Goal: Find specific page/section: Find specific page/section

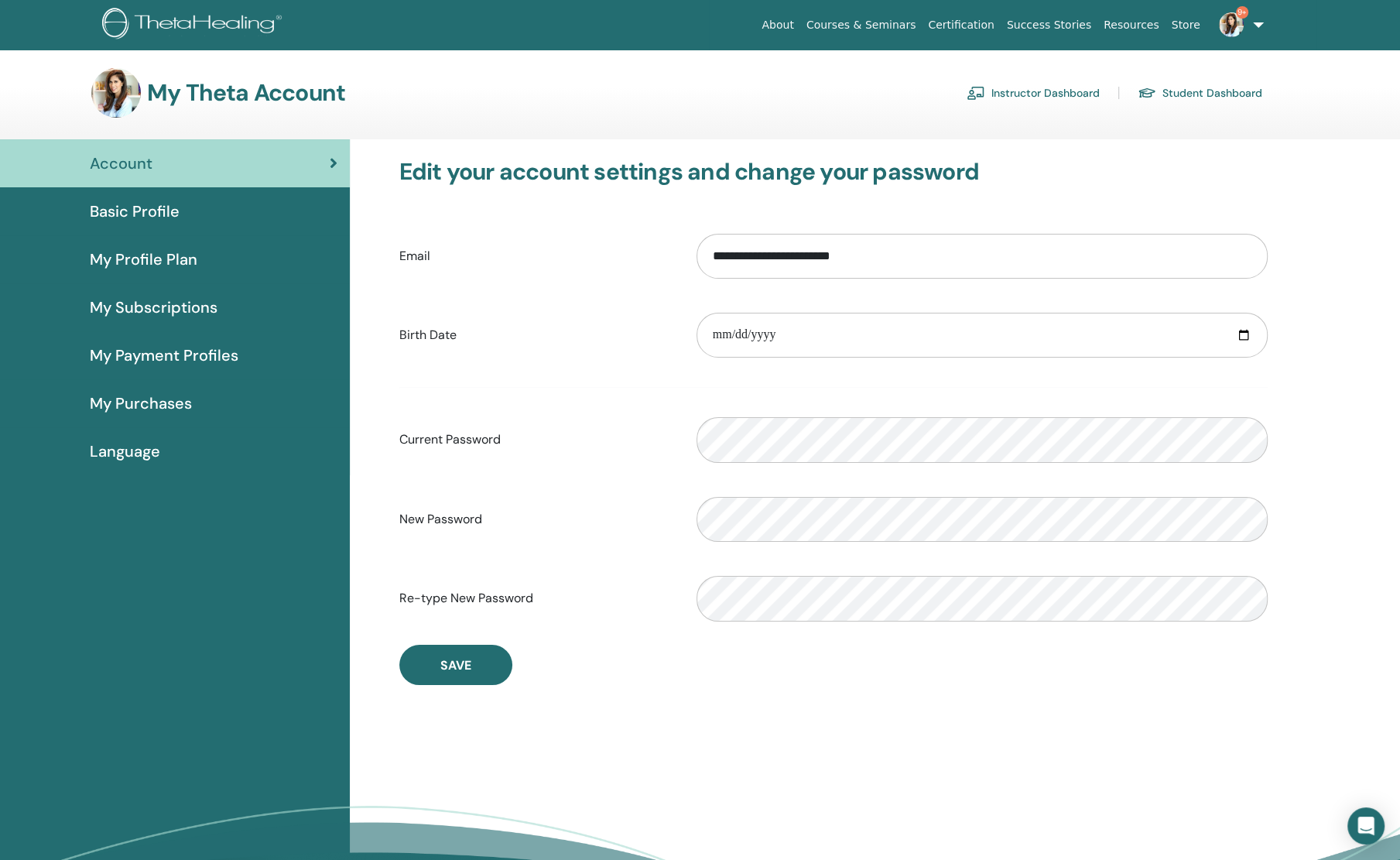
click at [1042, 92] on link "Instructor Dashboard" at bounding box center [1033, 93] width 133 height 25
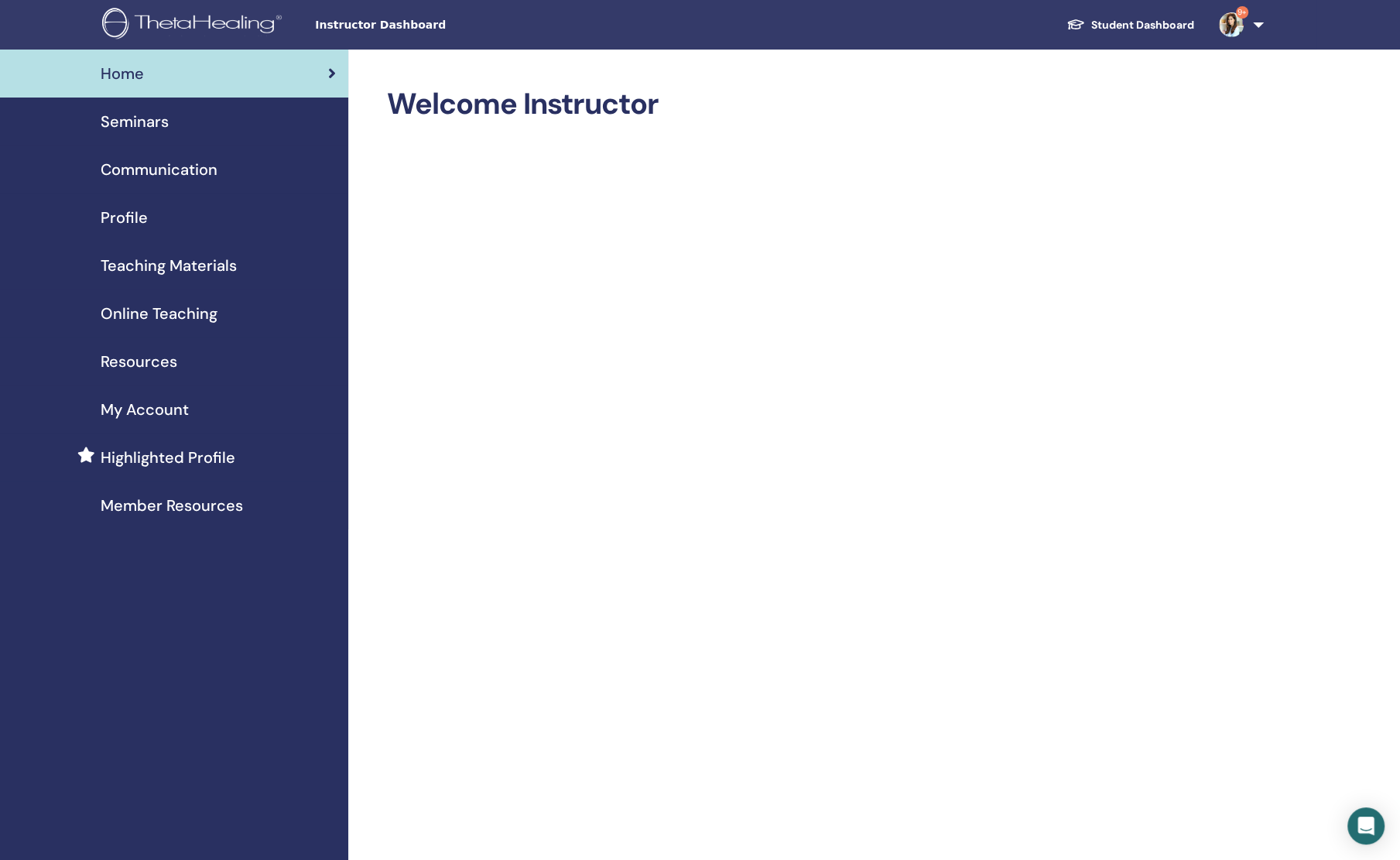
click at [127, 128] on span "Seminars" at bounding box center [135, 122] width 68 height 23
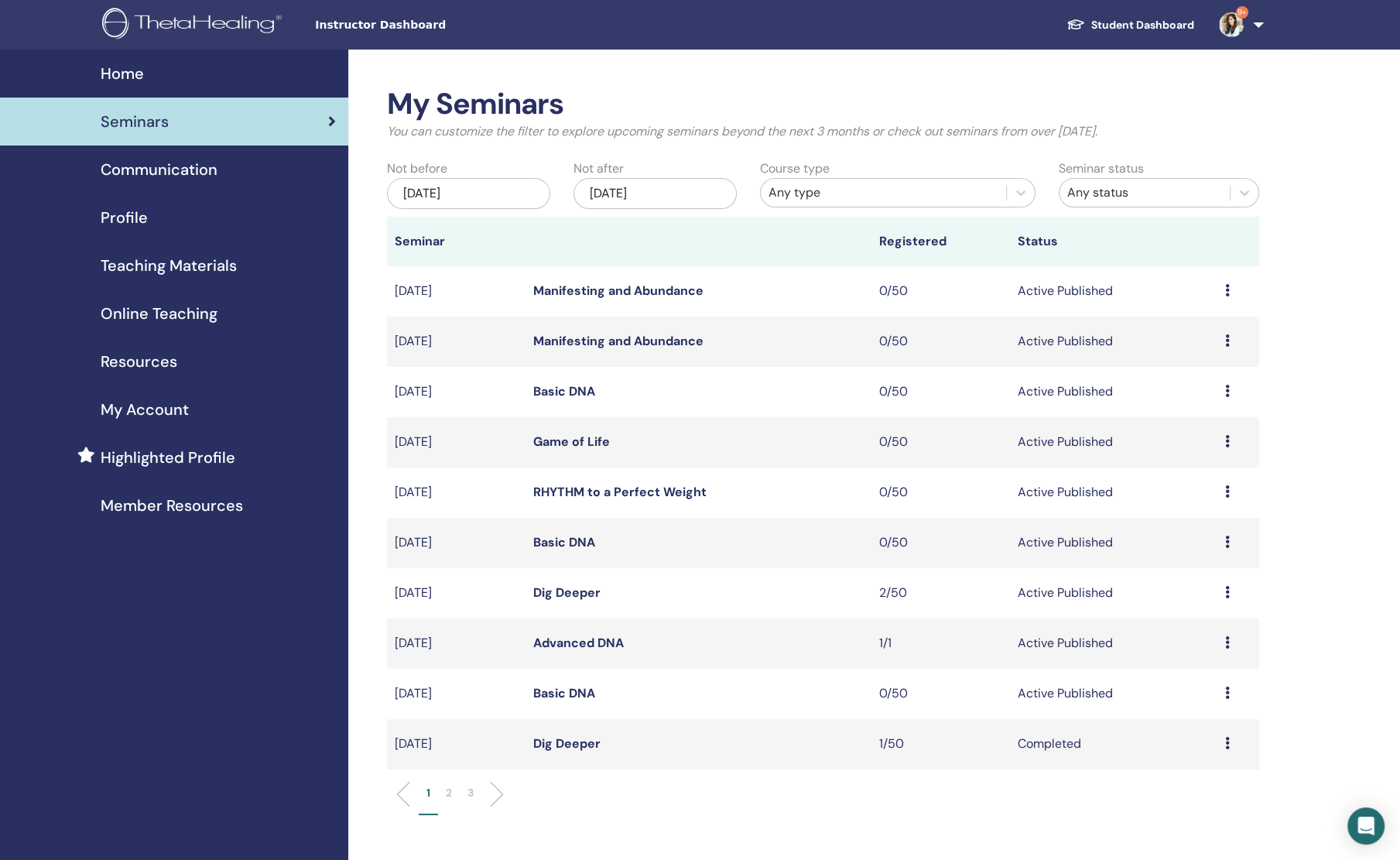
click at [557, 597] on link "Dig Deeper" at bounding box center [567, 592] width 67 height 16
